Goal: Transaction & Acquisition: Purchase product/service

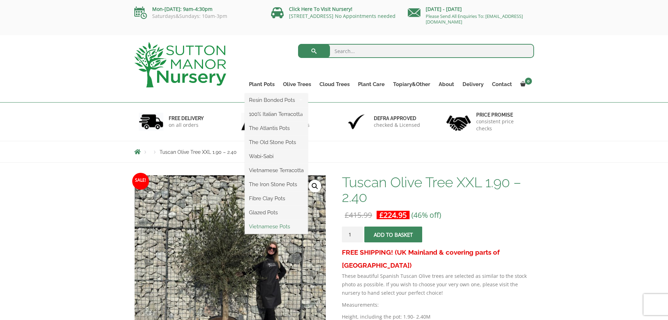
click at [283, 227] on link "Vietnamese Pots" at bounding box center [276, 226] width 63 height 11
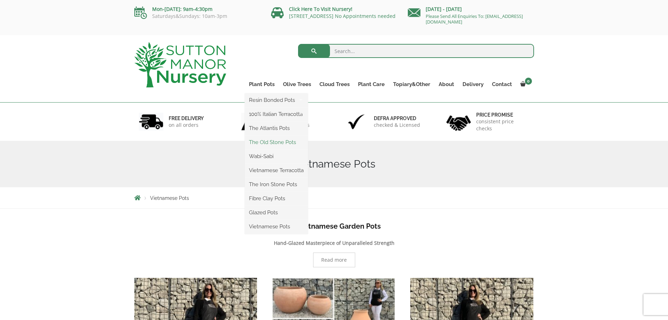
click at [283, 141] on link "The Old Stone Pots" at bounding box center [276, 142] width 63 height 11
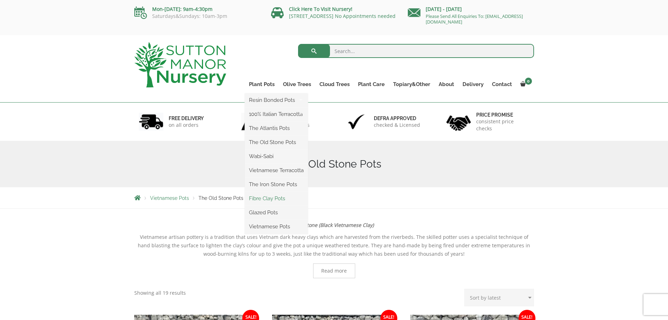
click at [286, 196] on link "Fibre Clay Pots" at bounding box center [276, 198] width 63 height 11
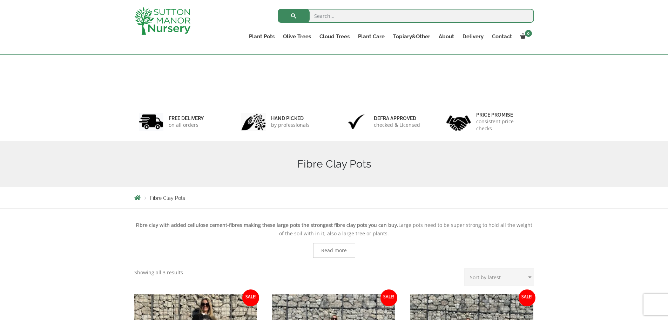
scroll to position [198, 0]
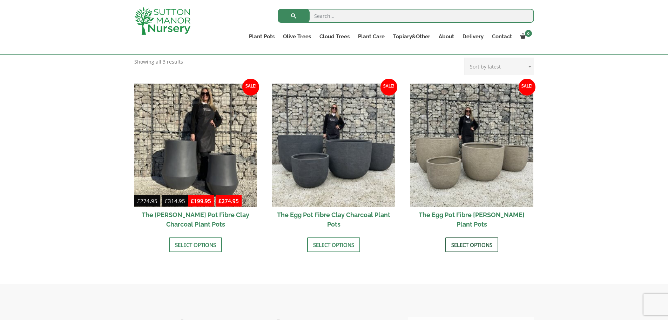
click at [480, 247] on link "Select options" at bounding box center [472, 244] width 53 height 15
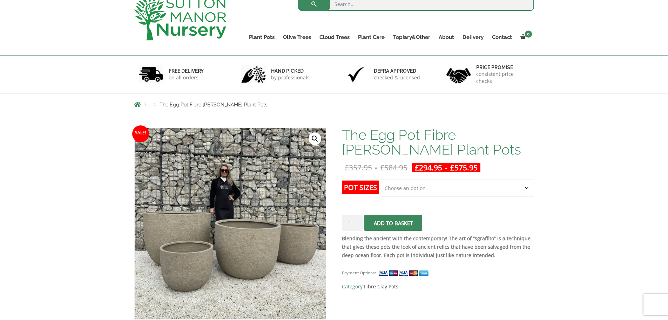
scroll to position [35, 0]
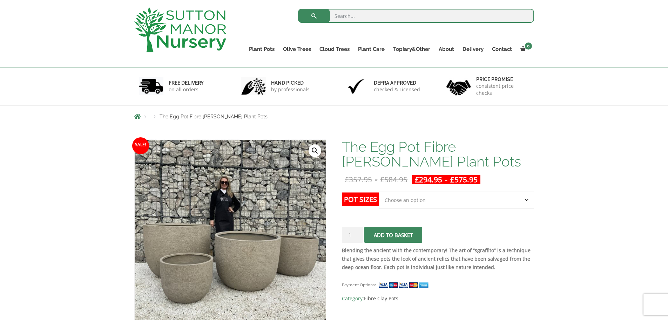
click at [356, 197] on label "Pot Sizes" at bounding box center [360, 199] width 37 height 14
click at [379, 197] on select "Choose an option Click here to buy the 5th To Largest Pot In The Picture Click …" at bounding box center [456, 200] width 155 height 18
drag, startPoint x: 402, startPoint y: 199, endPoint x: 430, endPoint y: 198, distance: 28.1
click at [402, 199] on select "Choose an option Click here to buy the 5th To Largest Pot In The Picture Click …" at bounding box center [456, 200] width 155 height 18
click at [379, 191] on select "Choose an option Click here to buy the 5th To Largest Pot In The Picture Click …" at bounding box center [456, 200] width 155 height 18
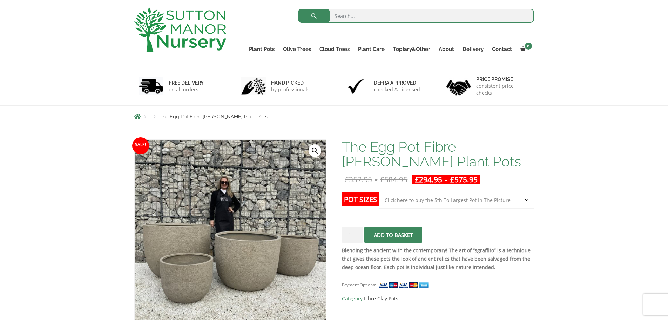
select select "Click here to buy the 5th To Largest Pot In The Picture"
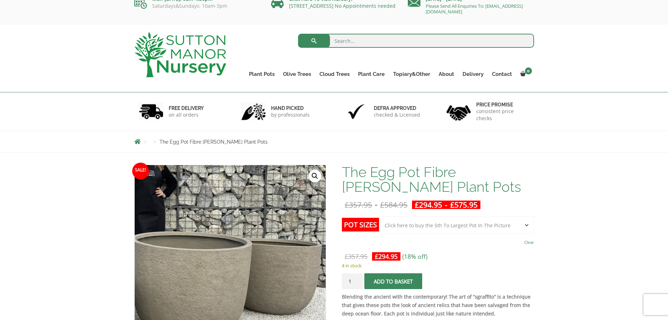
scroll to position [0, 0]
